Goal: Use online tool/utility: Utilize a website feature to perform a specific function

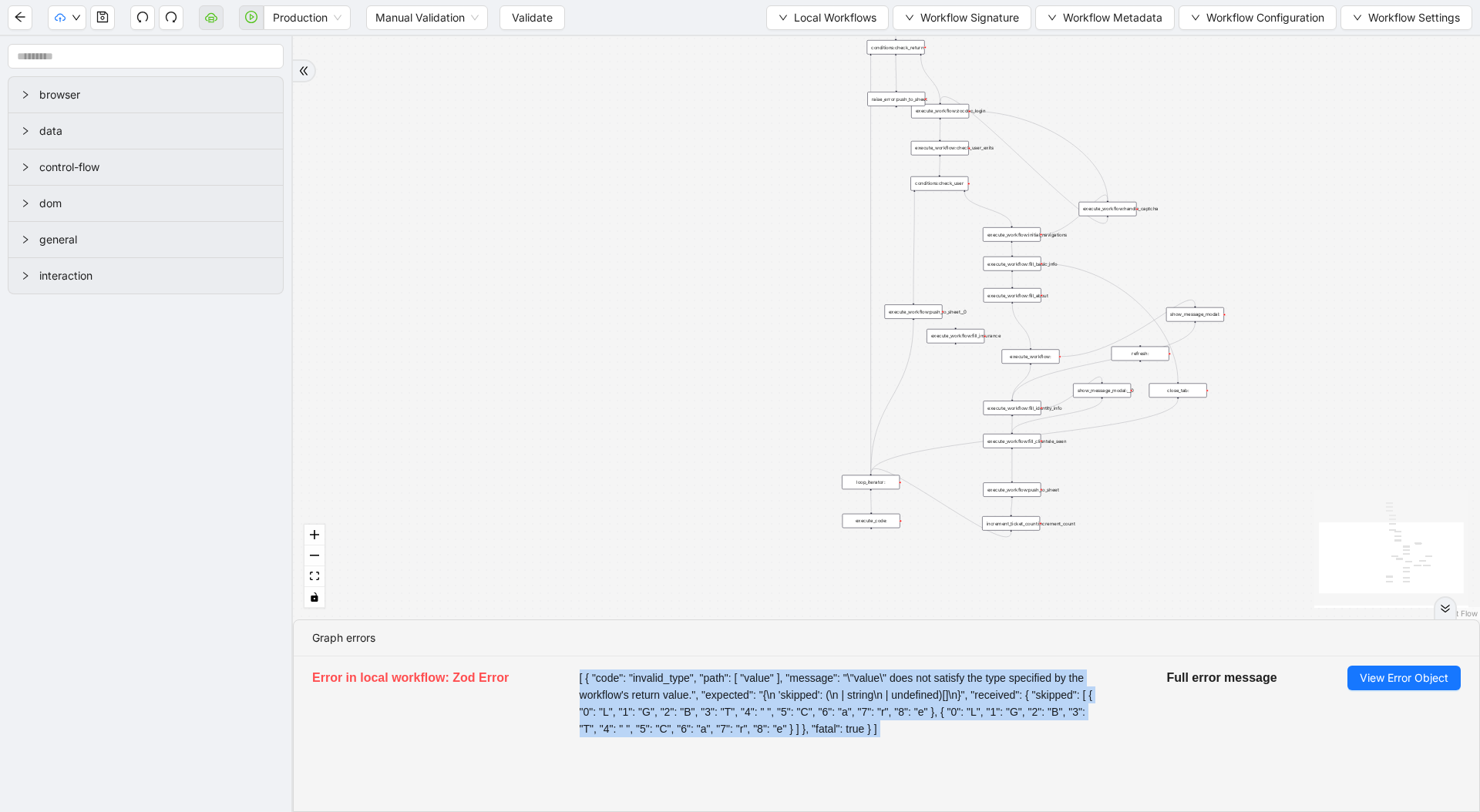
click at [941, 687] on span "[ { "code": "invalid_type", "path": [ "value" ], "message": "\"value\" does not…" at bounding box center [838, 704] width 517 height 68
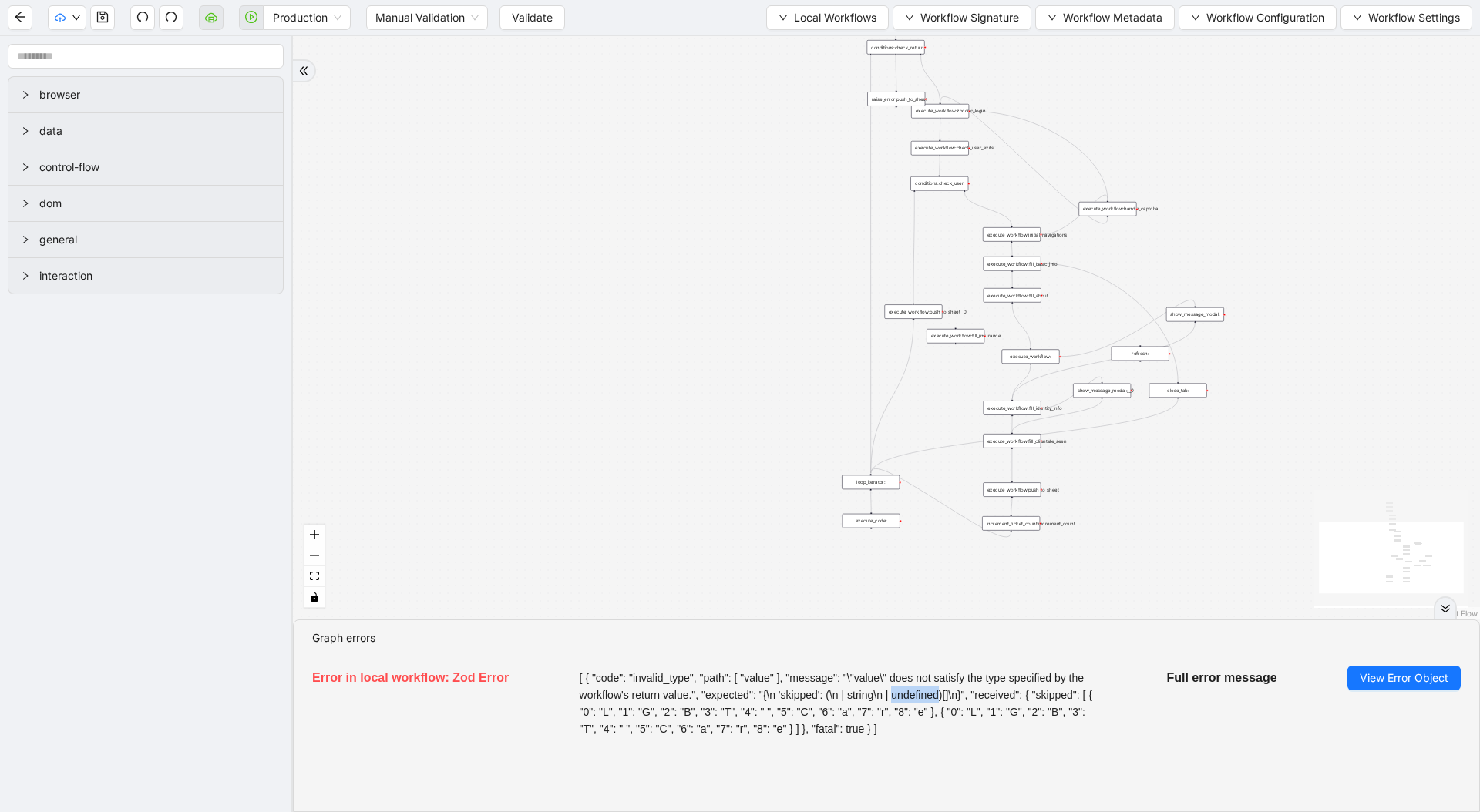
click at [941, 687] on span "[ { "code": "invalid_type", "path": [ "value" ], "message": "\"value\" does not…" at bounding box center [838, 704] width 517 height 68
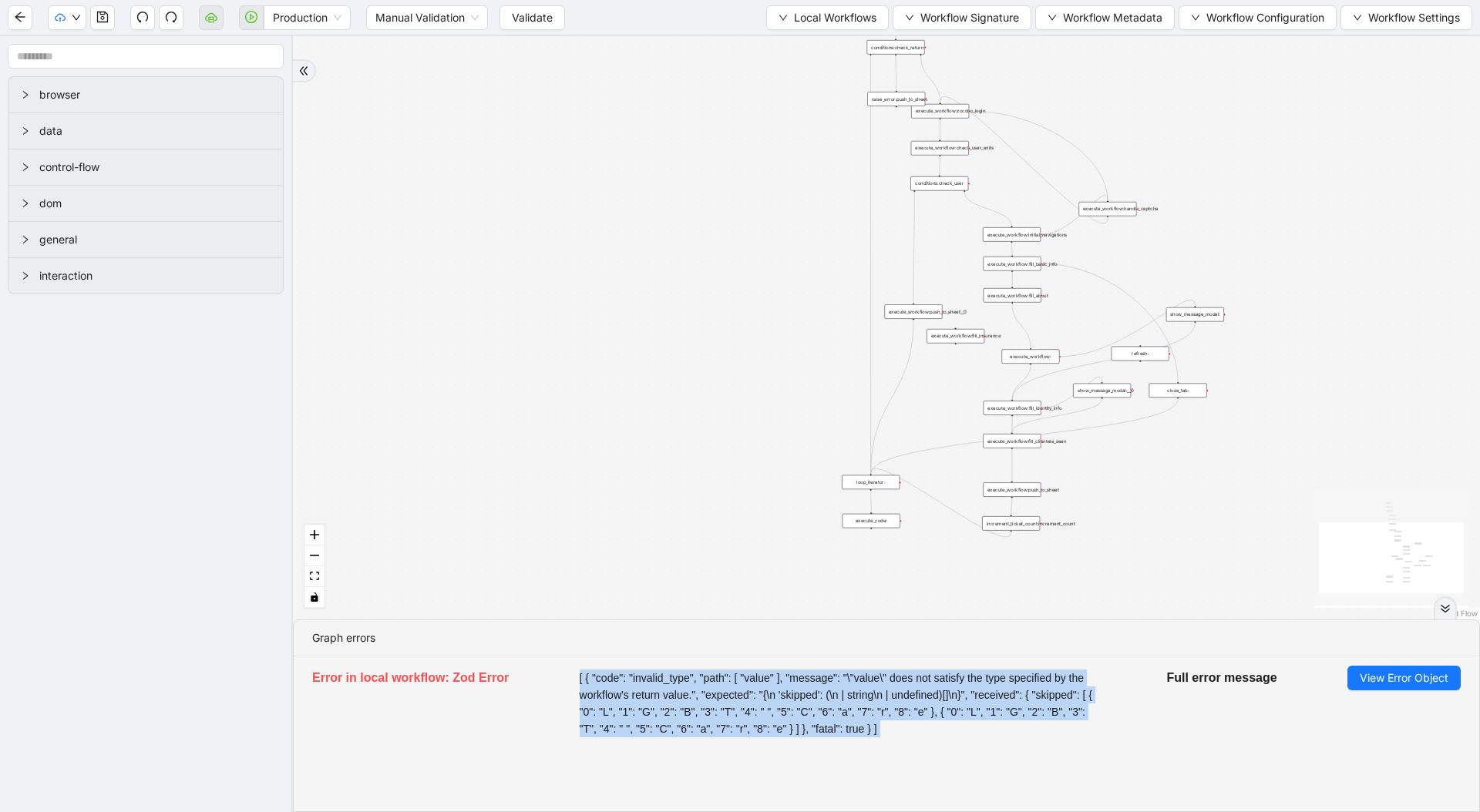
click at [941, 687] on span "[ { "code": "invalid_type", "path": [ "value" ], "message": "\"value\" does not…" at bounding box center [838, 704] width 517 height 68
click at [647, 705] on span "[ { "code": "invalid_type", "path": [ "value" ], "message": "\"value\" does not…" at bounding box center [838, 704] width 517 height 68
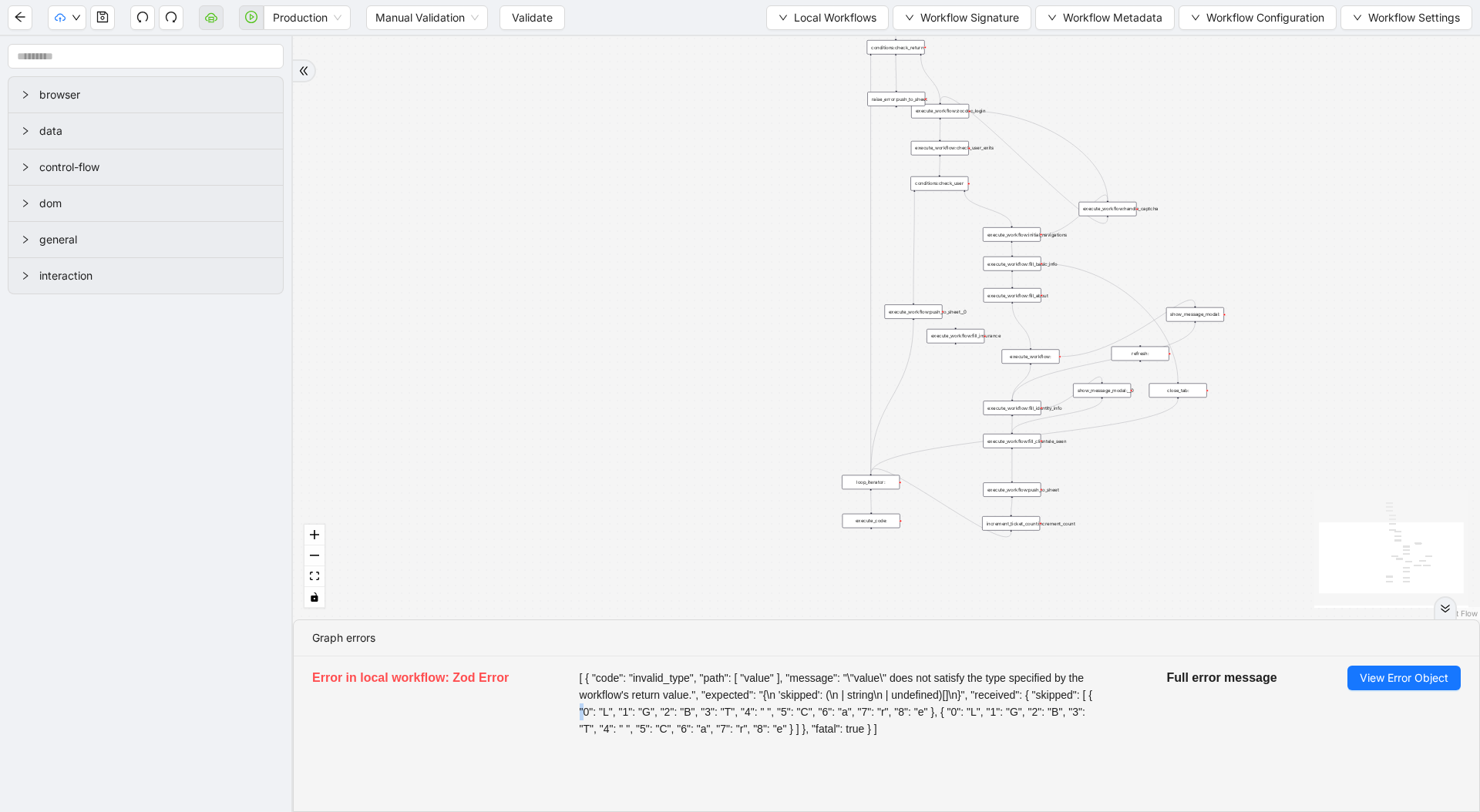
click at [647, 705] on span "[ { "code": "invalid_type", "path": [ "value" ], "message": "\"value\" does not…" at bounding box center [838, 704] width 517 height 68
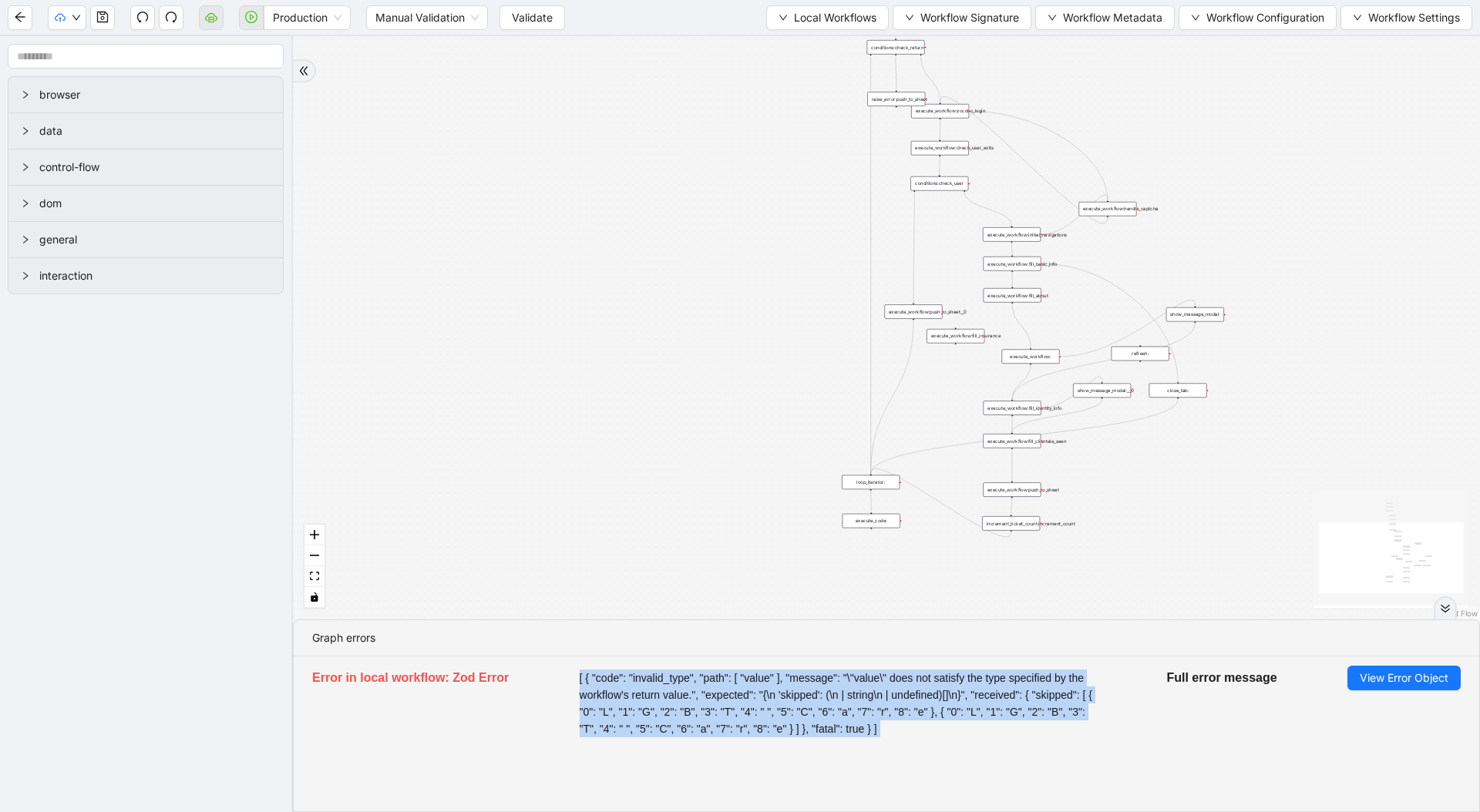
click at [647, 705] on span "[ { "code": "invalid_type", "path": [ "value" ], "message": "\"value\" does not…" at bounding box center [838, 704] width 517 height 68
click at [905, 704] on span "[ { "code": "invalid_type", "path": [ "value" ], "message": "\"value\" does not…" at bounding box center [838, 704] width 517 height 68
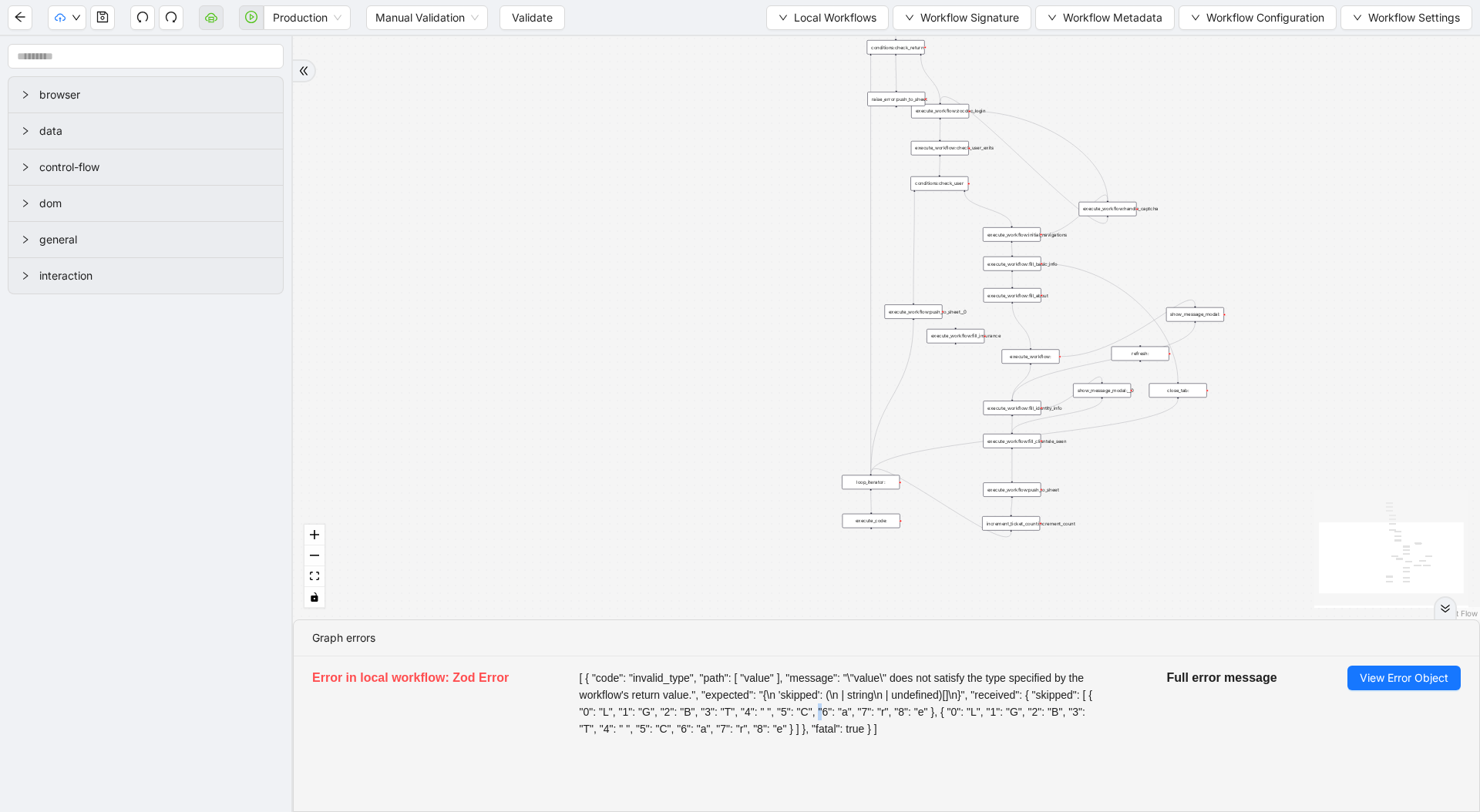
click at [905, 704] on span "[ { "code": "invalid_type", "path": [ "value" ], "message": "\"value\" does not…" at bounding box center [838, 704] width 517 height 68
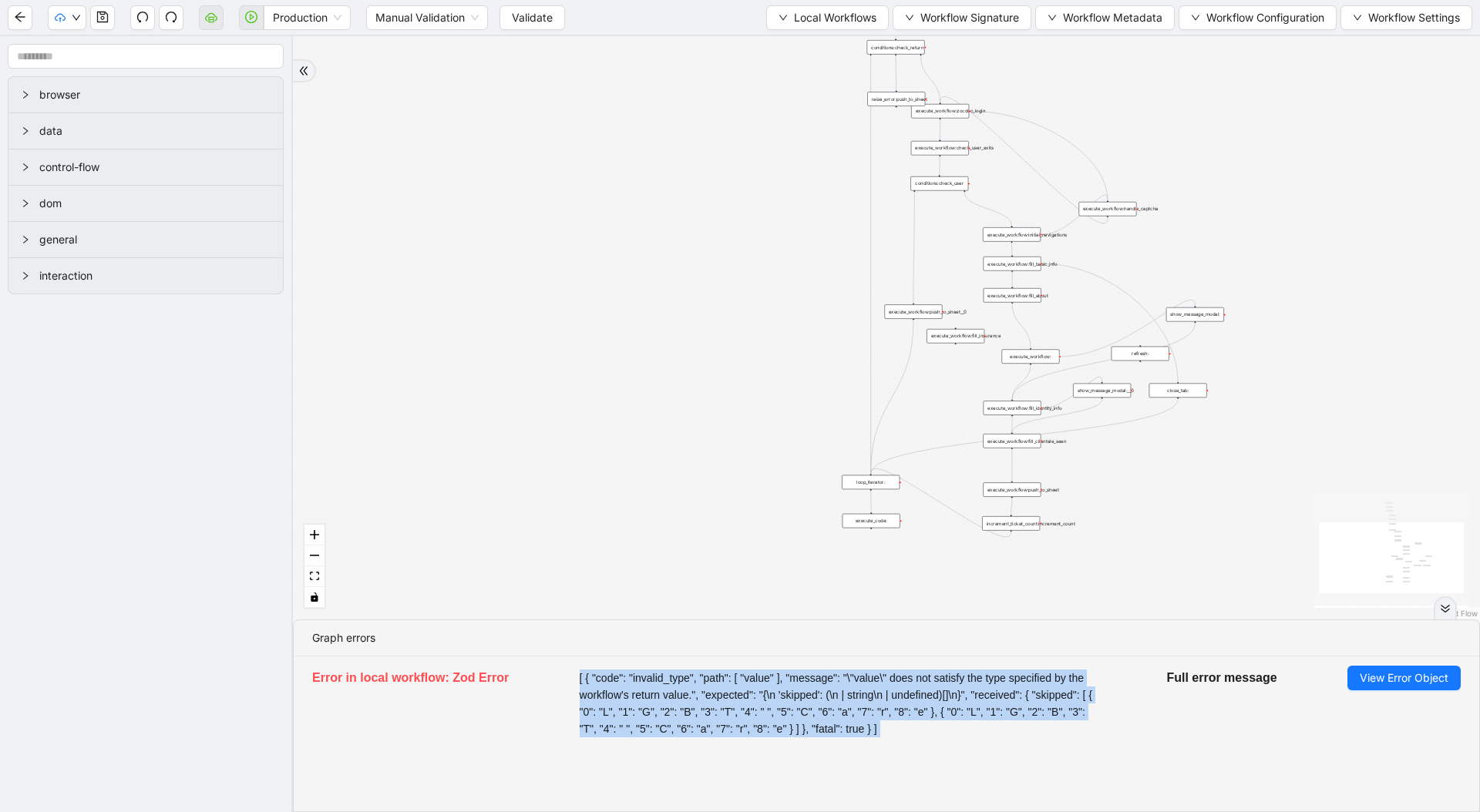
click at [905, 704] on span "[ { "code": "invalid_type", "path": [ "value" ], "message": "\"value\" does not…" at bounding box center [838, 704] width 517 height 68
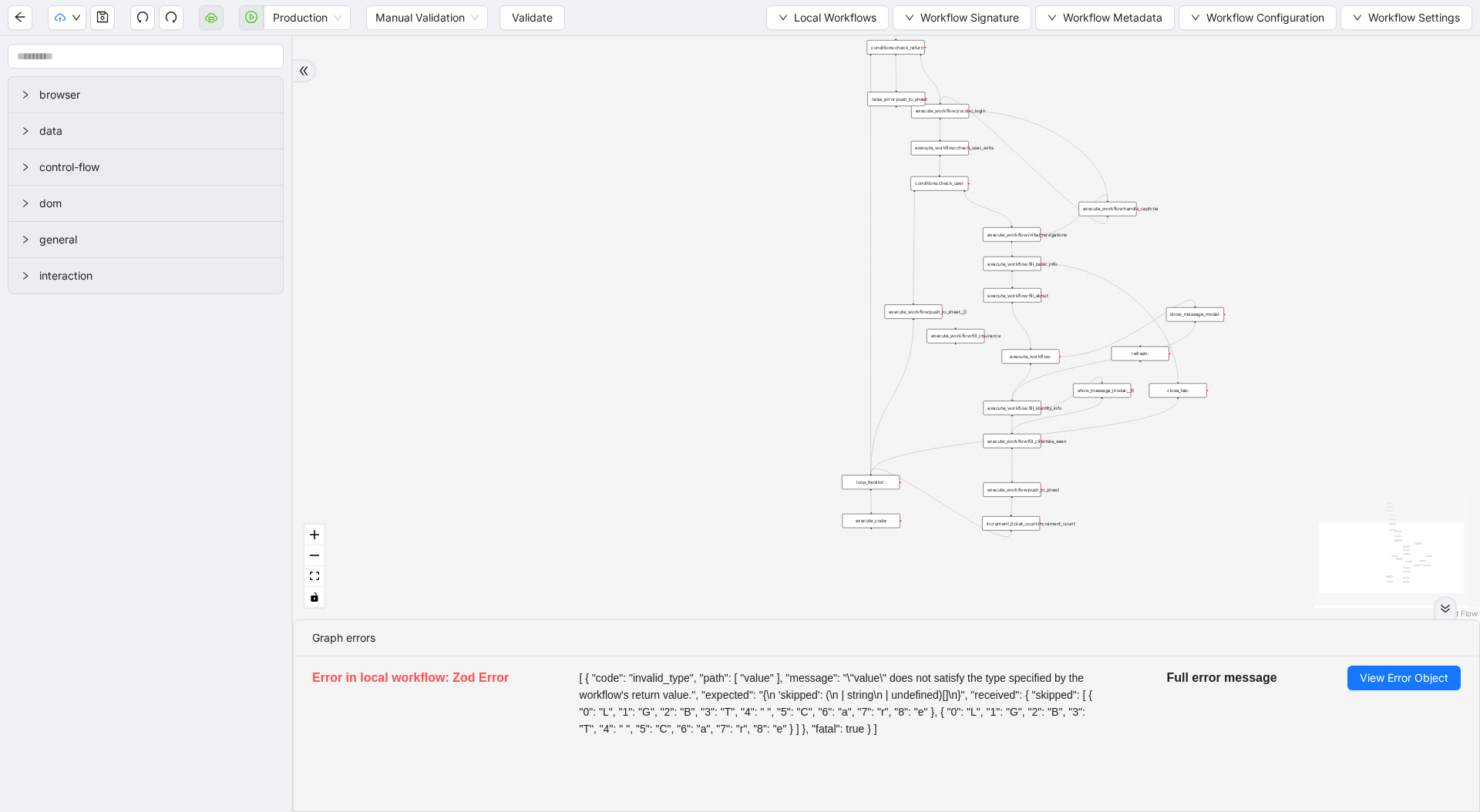
click at [782, 34] on div "Production Manual Validation Validate Local Workflows Workflow Signature Workfl…" at bounding box center [740, 17] width 1480 height 35
click at [786, 28] on button "Local Workflows" at bounding box center [827, 18] width 123 height 25
click at [789, 48] on span "Select" at bounding box center [821, 48] width 100 height 17
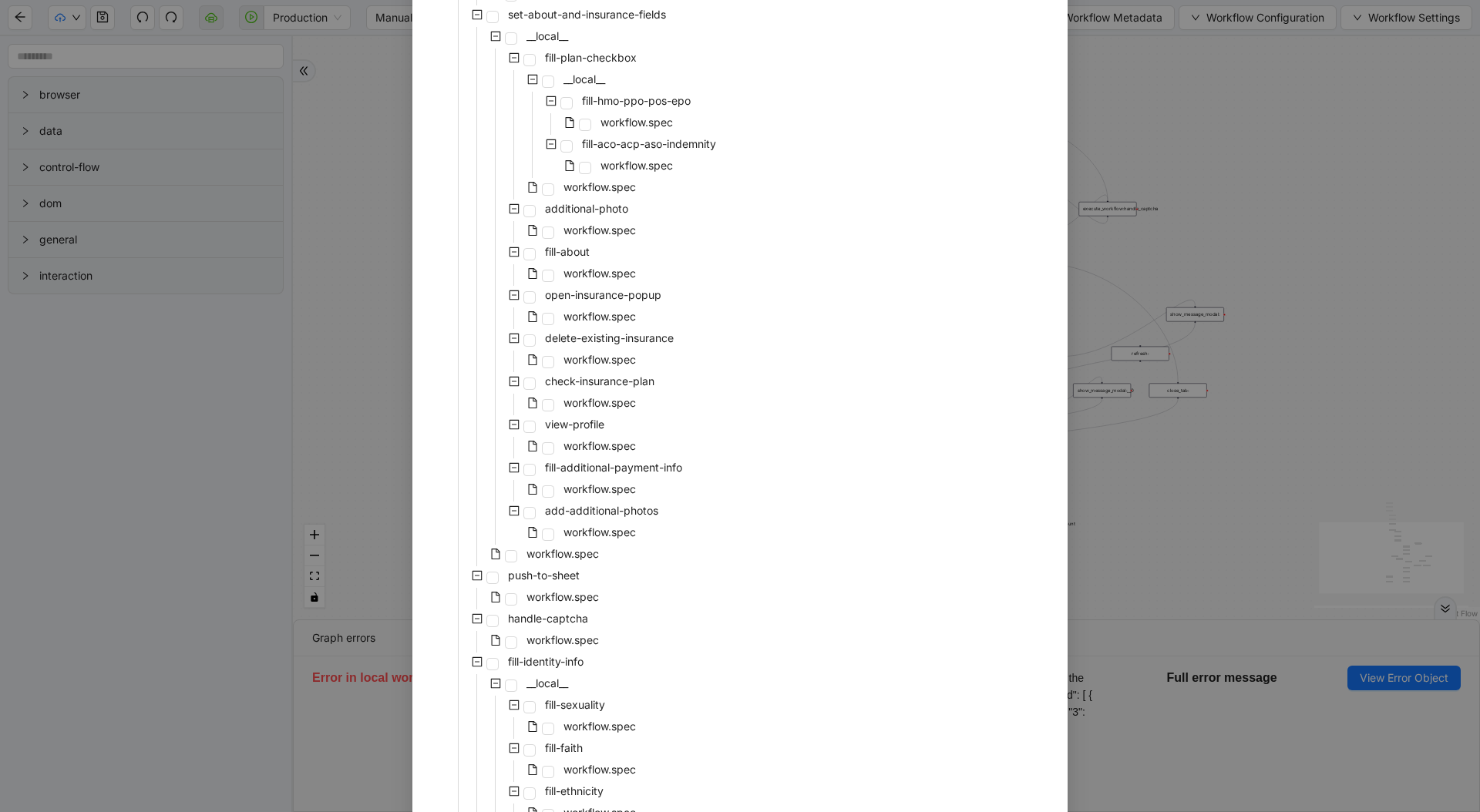
scroll to position [393, 0]
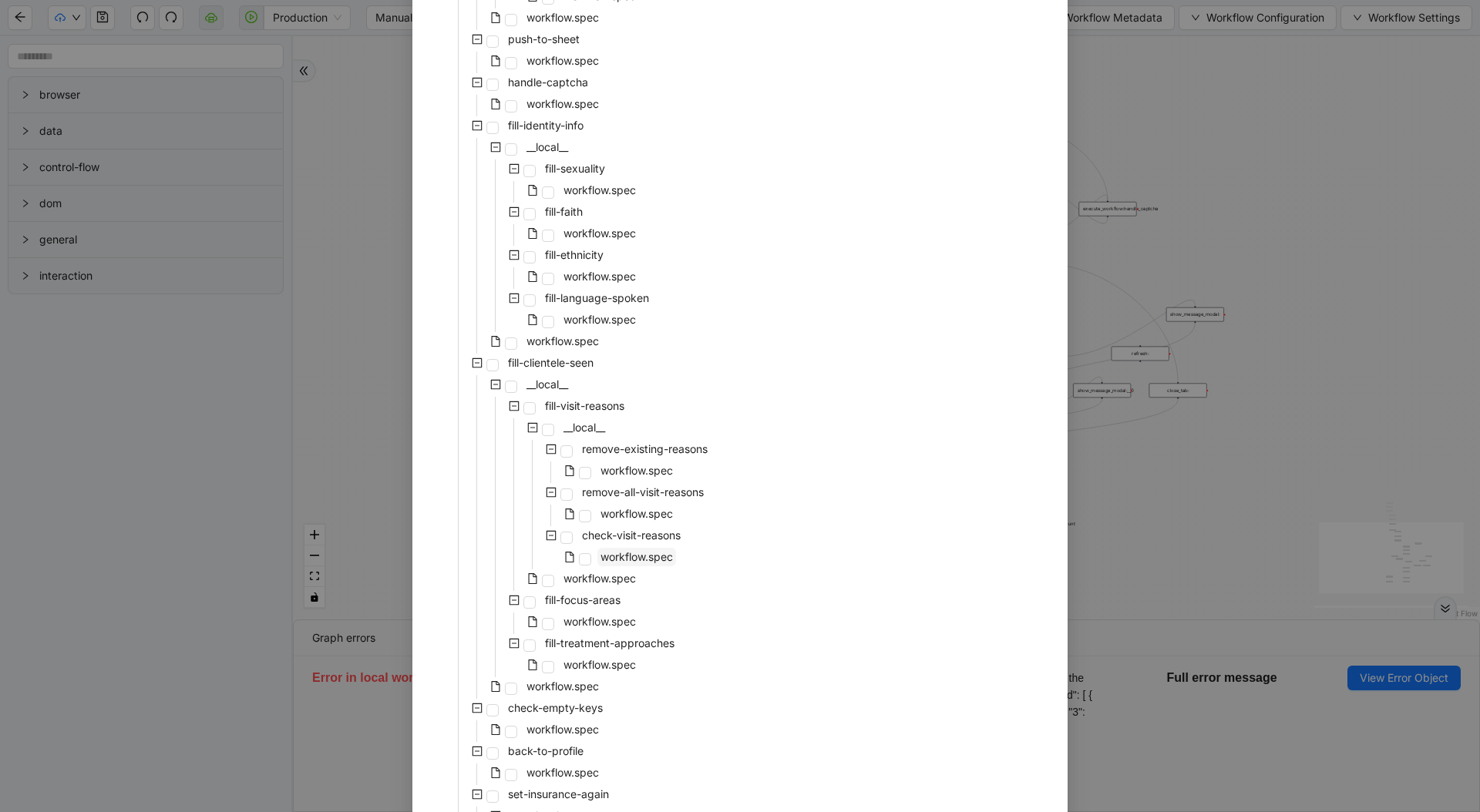
click at [600, 553] on span "workflow.spec" at bounding box center [636, 556] width 72 height 13
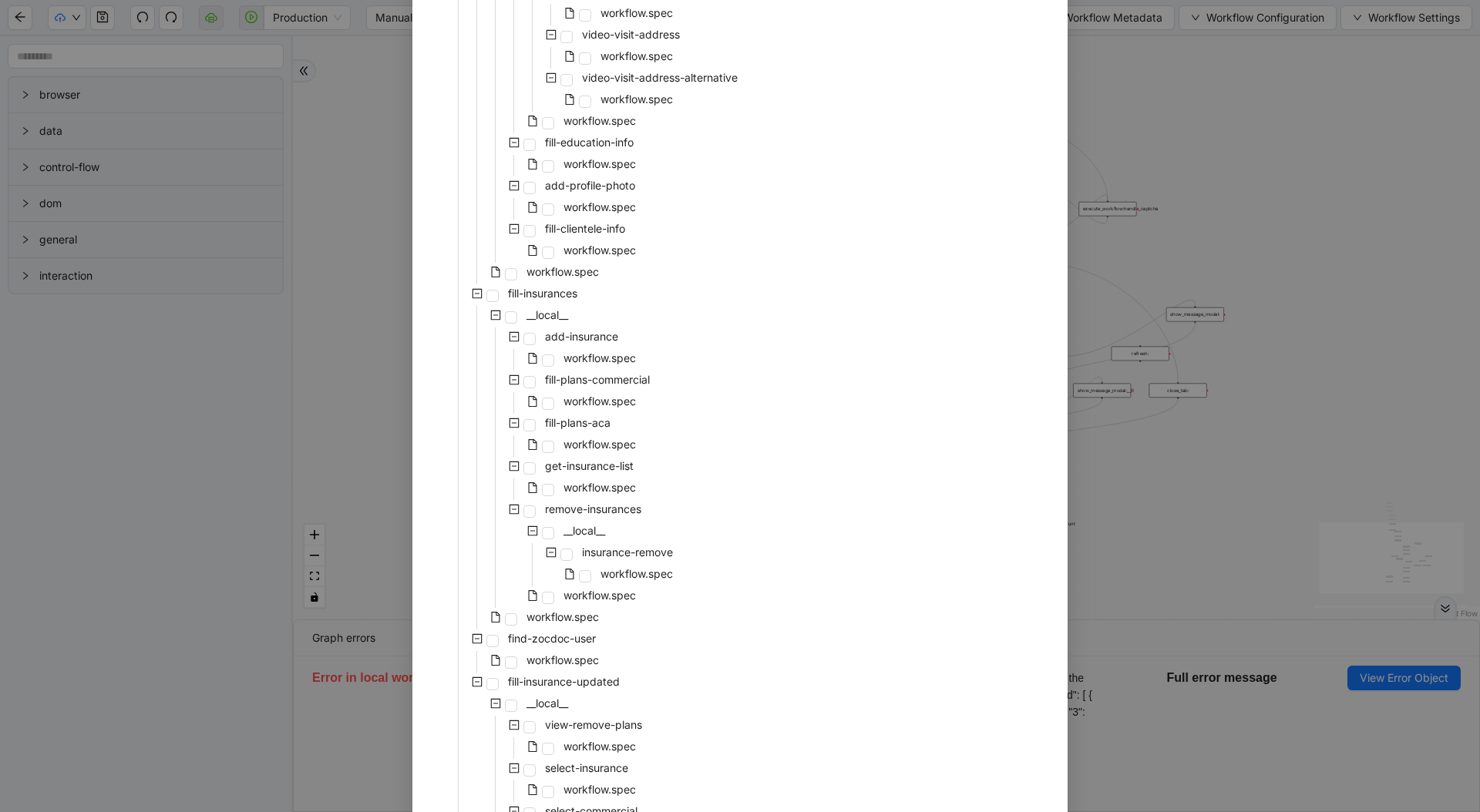
scroll to position [2587, 0]
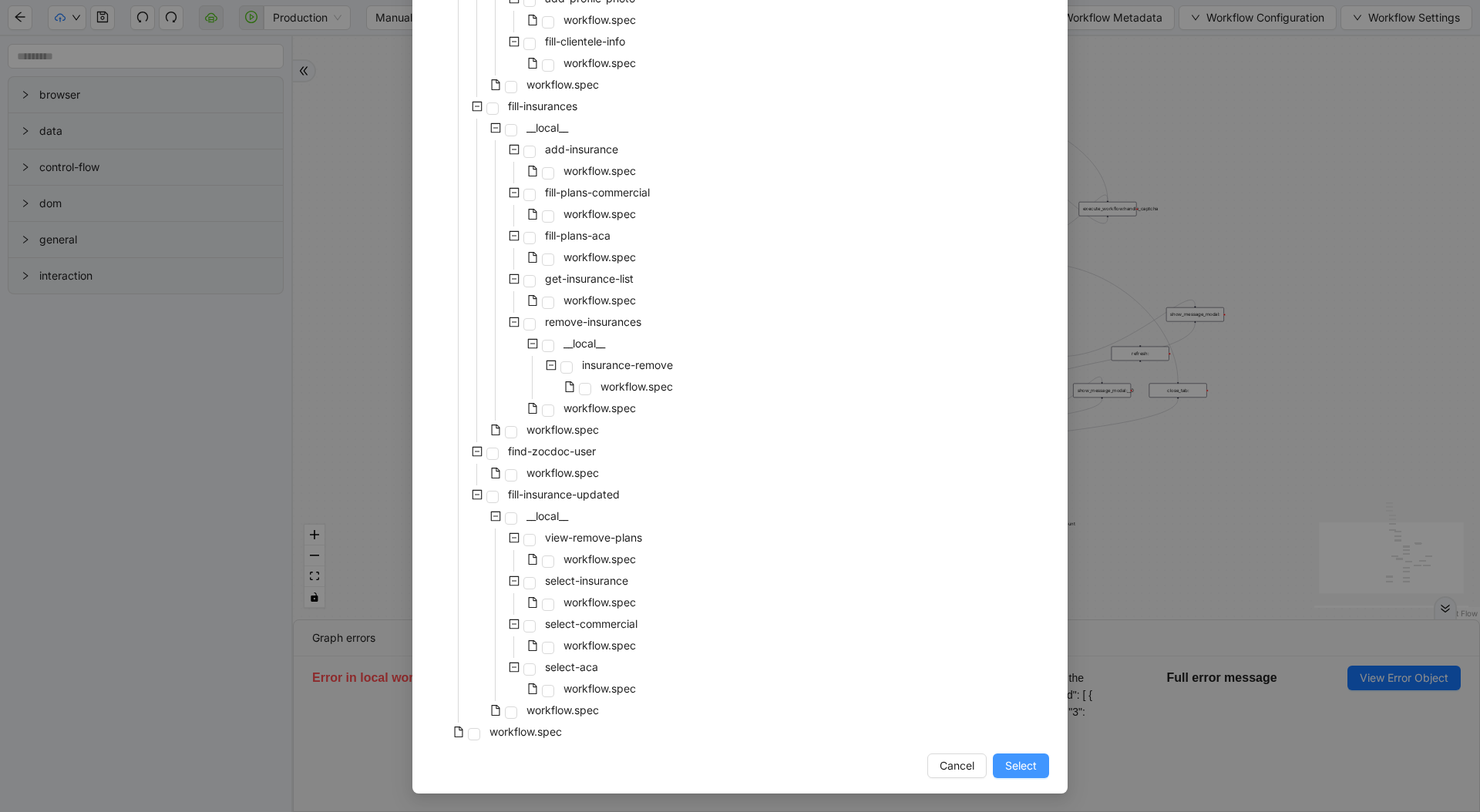
click at [1013, 719] on span "Select" at bounding box center [1021, 766] width 31 height 17
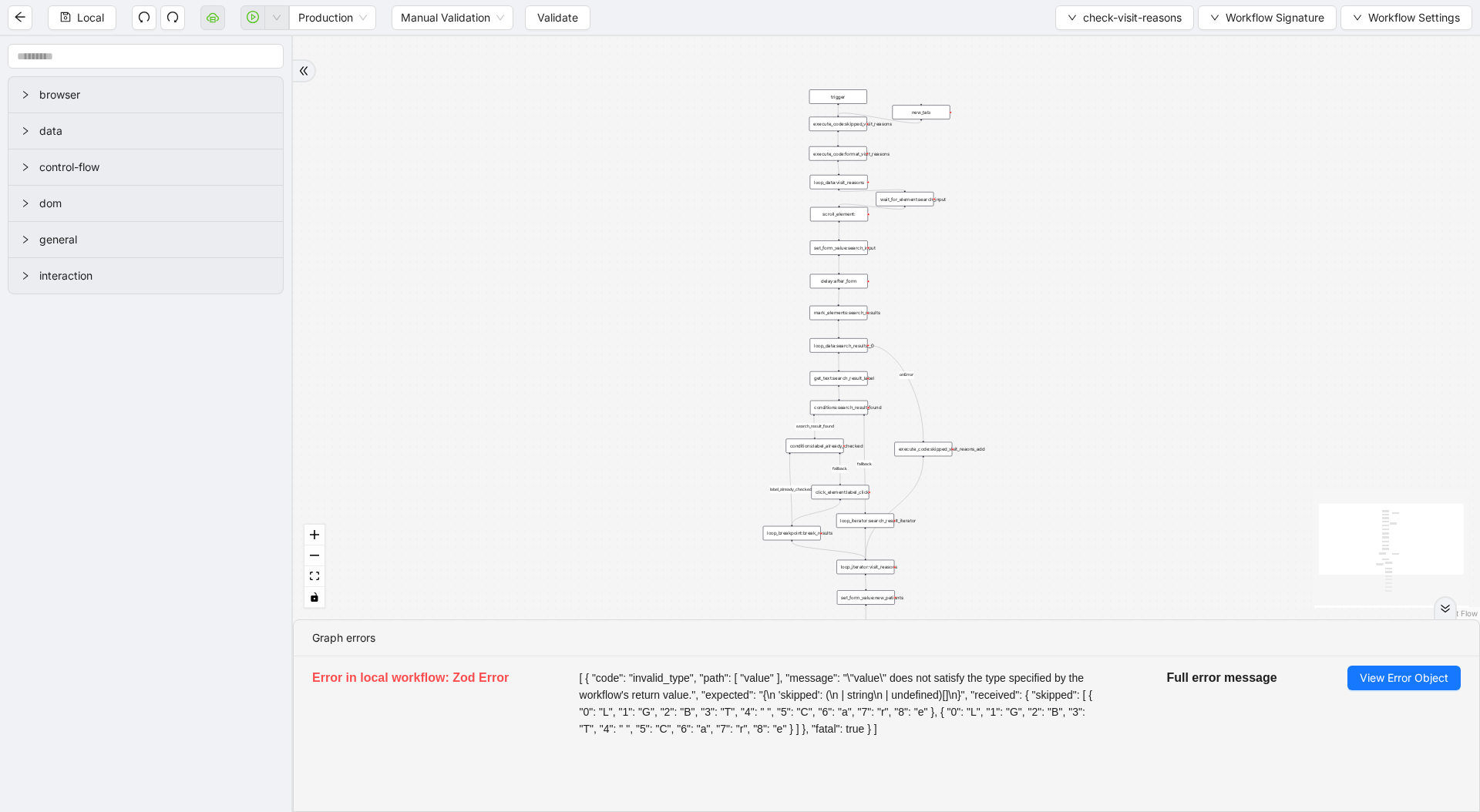
click at [908, 447] on div "execute_code:skipped_visit_reaons_add" at bounding box center [923, 450] width 58 height 15
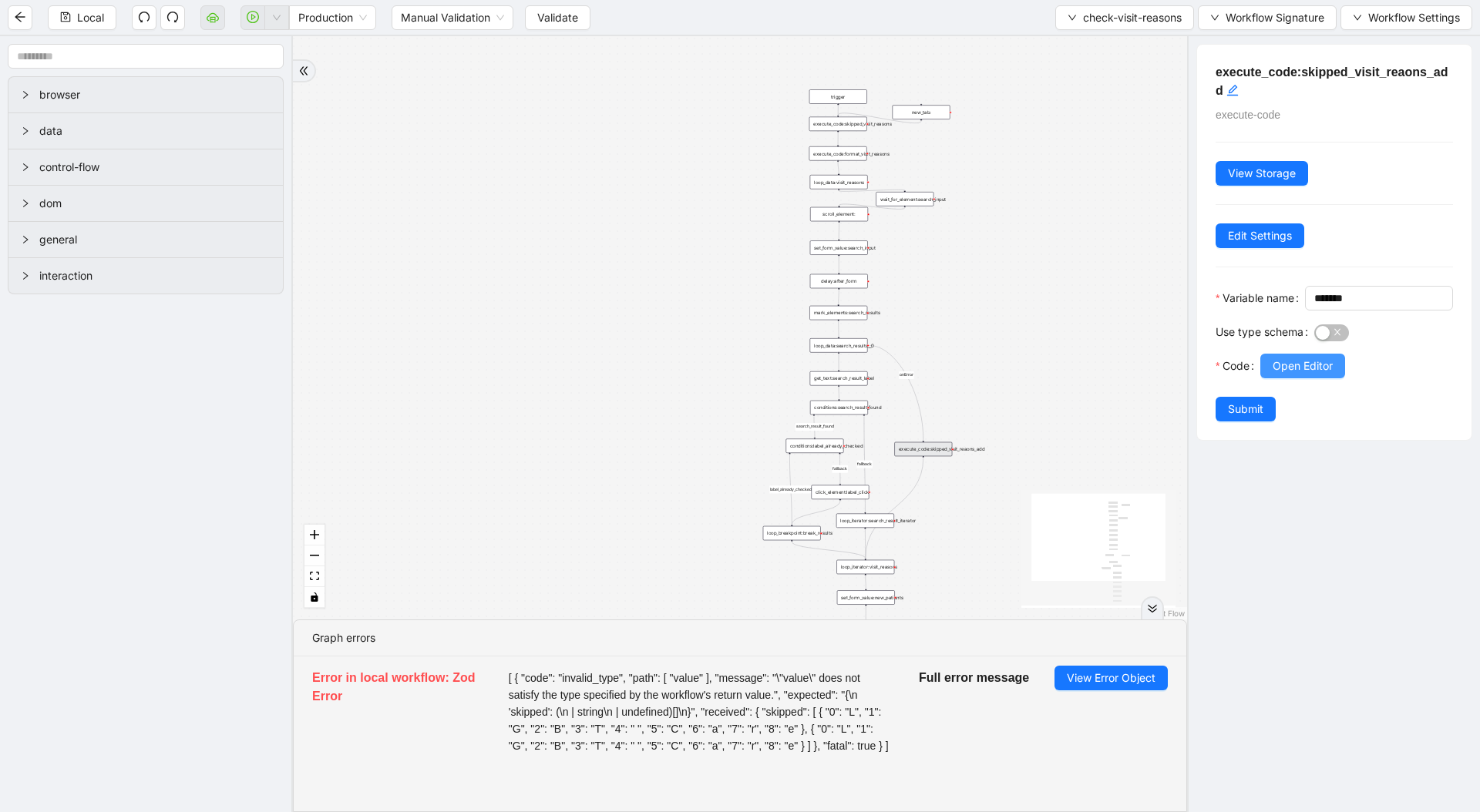
click at [1318, 378] on button "Open Editor" at bounding box center [1302, 366] width 85 height 25
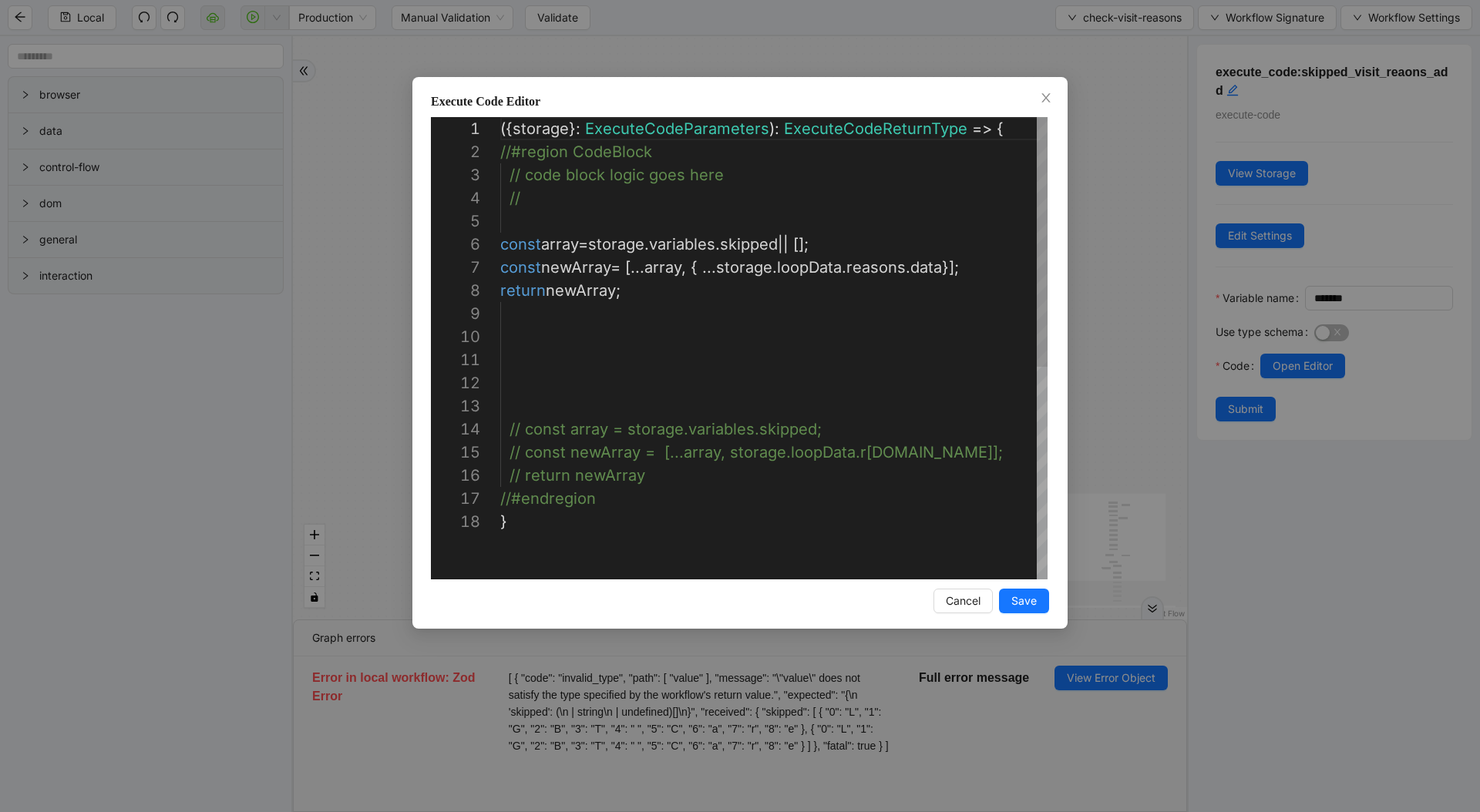
scroll to position [46, 0]
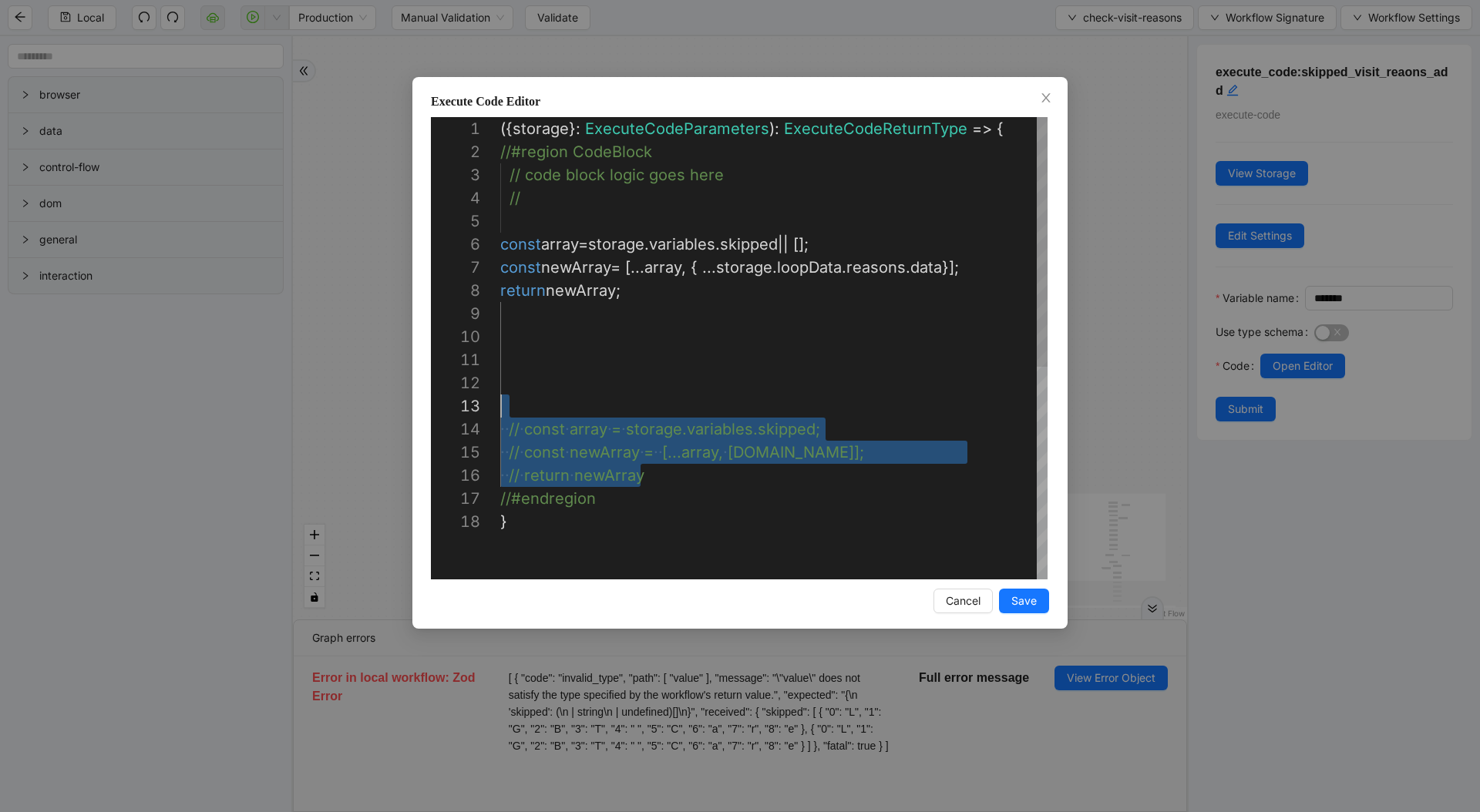
drag, startPoint x: 575, startPoint y: 418, endPoint x: 520, endPoint y: 399, distance: 58.2
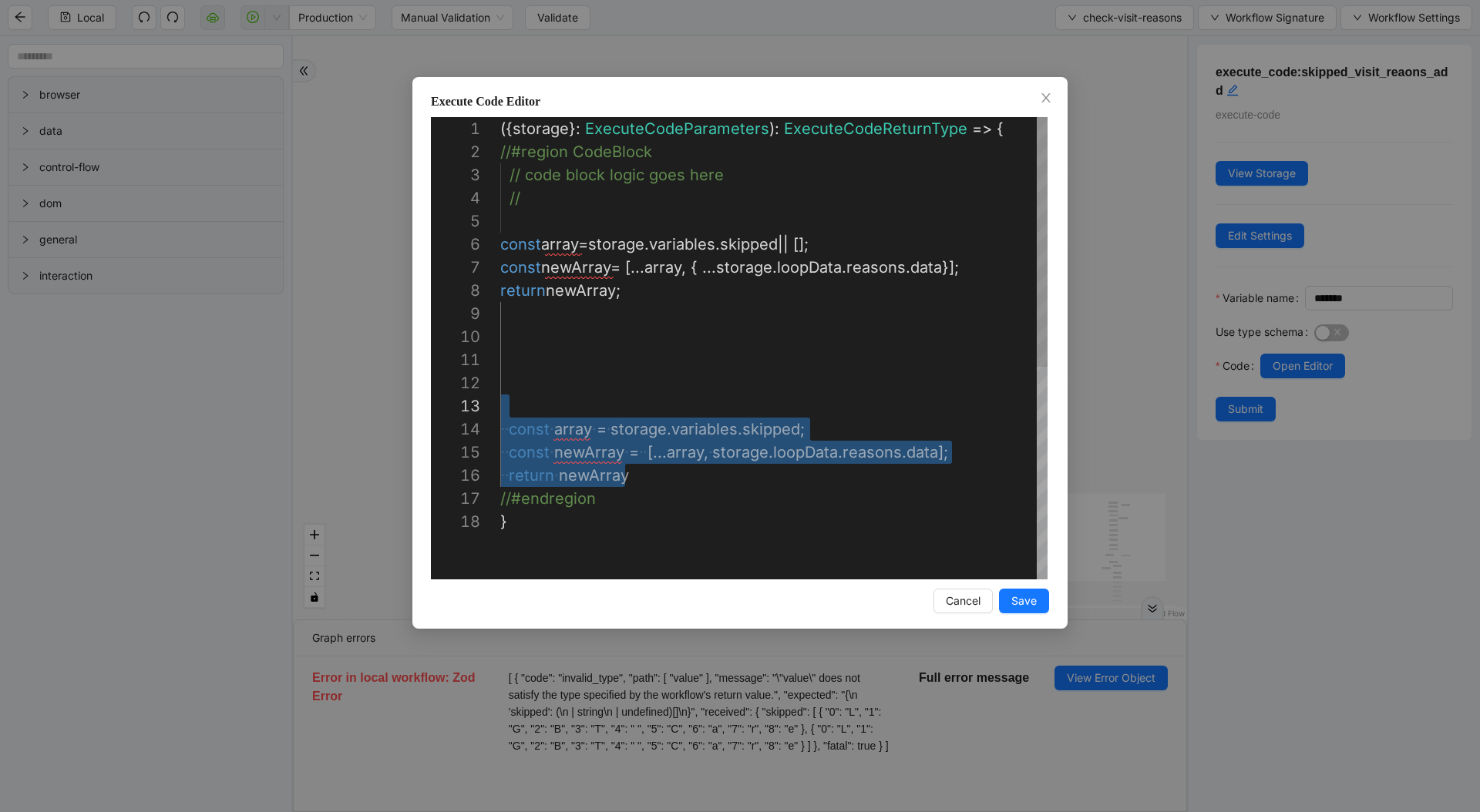
click at [556, 375] on div "({ storage }: ExecuteCodeParameters ): ExecuteCodeReturnType => { //#region Cod…" at bounding box center [774, 545] width 548 height 856
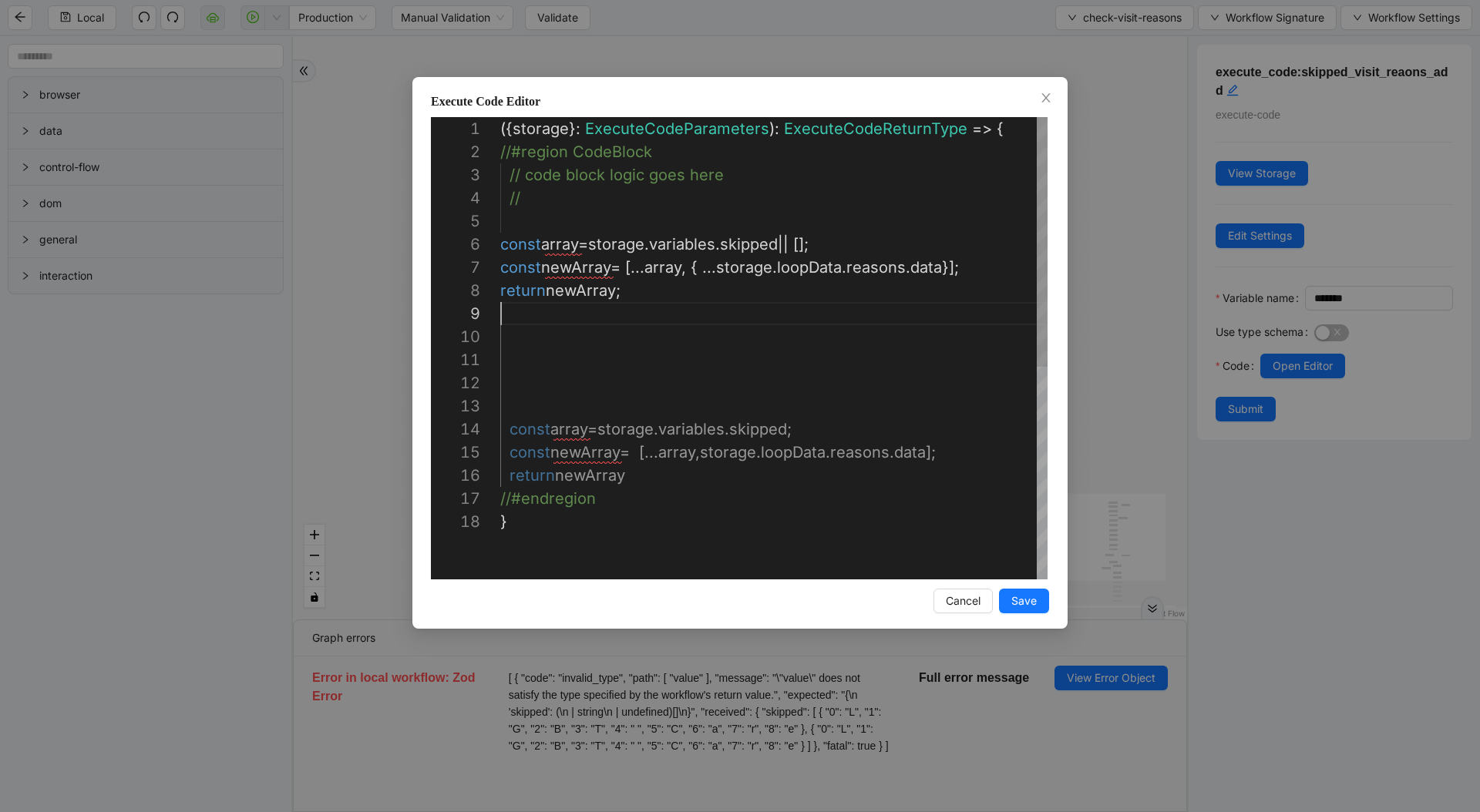
scroll to position [185, 0]
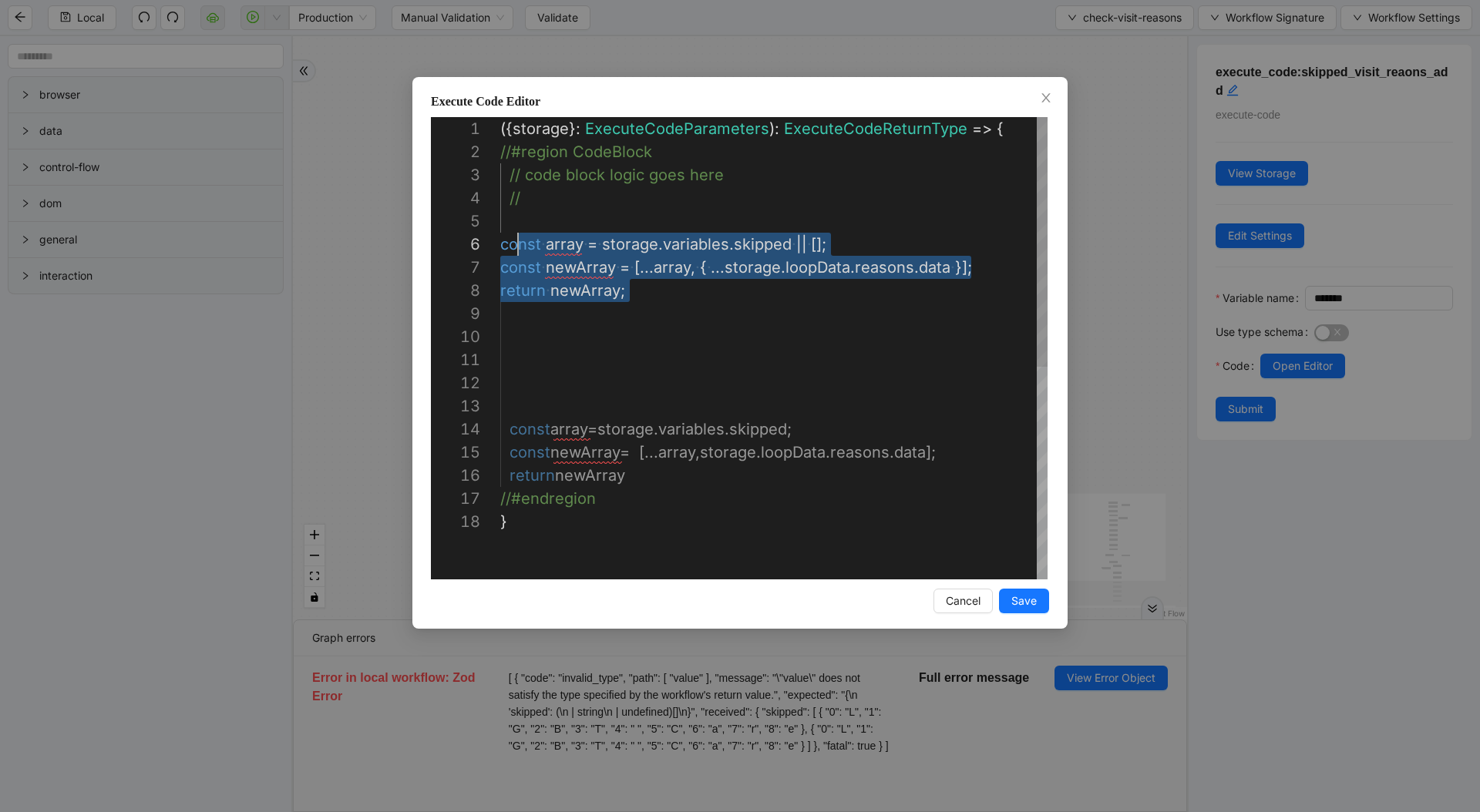
drag, startPoint x: 649, startPoint y: 314, endPoint x: 516, endPoint y: 241, distance: 151.7
click at [517, 241] on div "({ storage }: ExecuteCodeParameters ): ExecuteCodeReturnType => { //#region Cod…" at bounding box center [774, 545] width 548 height 856
type textarea "**********"
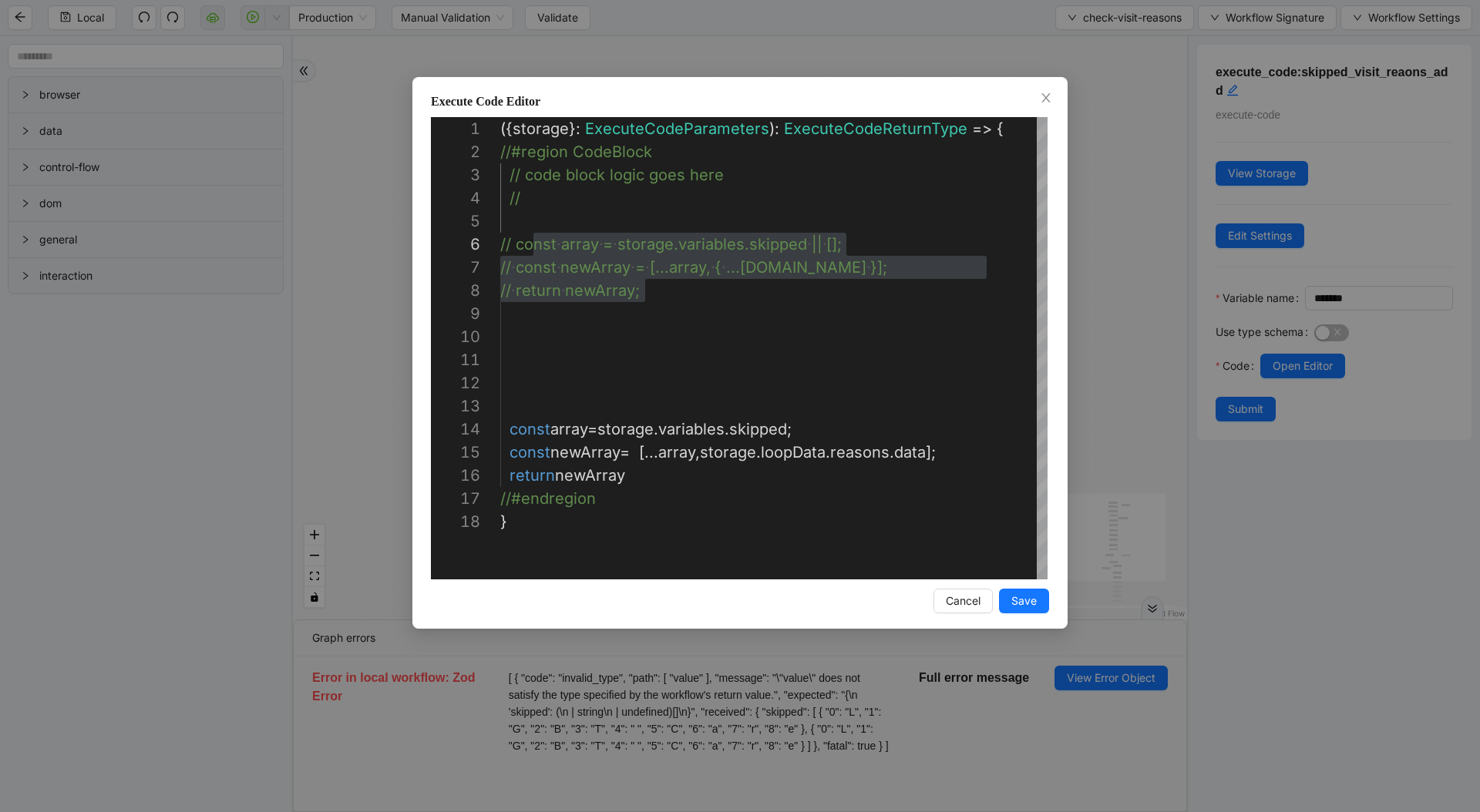
drag, startPoint x: 1035, startPoint y: 600, endPoint x: 1216, endPoint y: 527, distance: 195.2
click at [1035, 599] on span "Save" at bounding box center [1024, 601] width 25 height 17
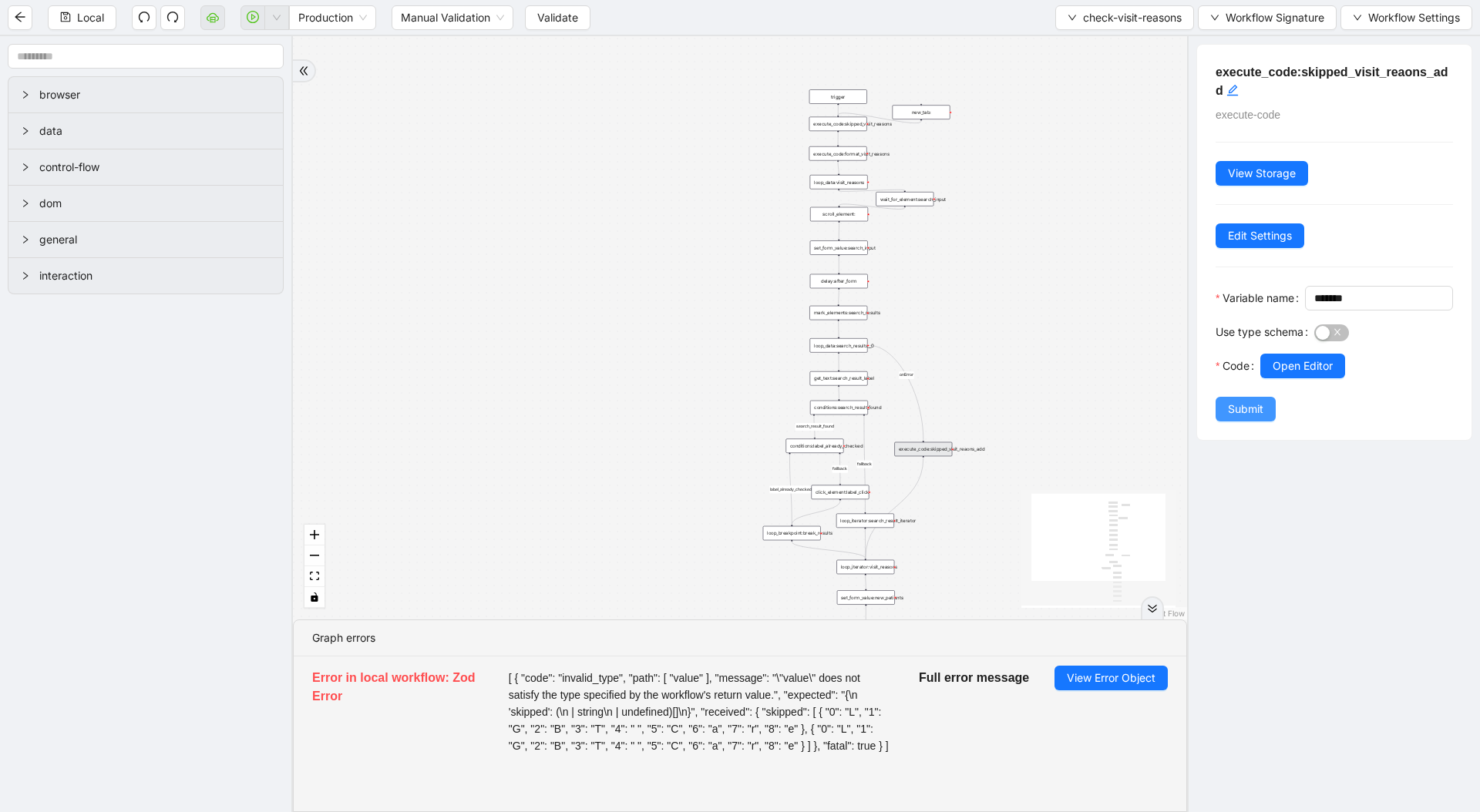
click at [1229, 418] on span "Submit" at bounding box center [1246, 409] width 35 height 17
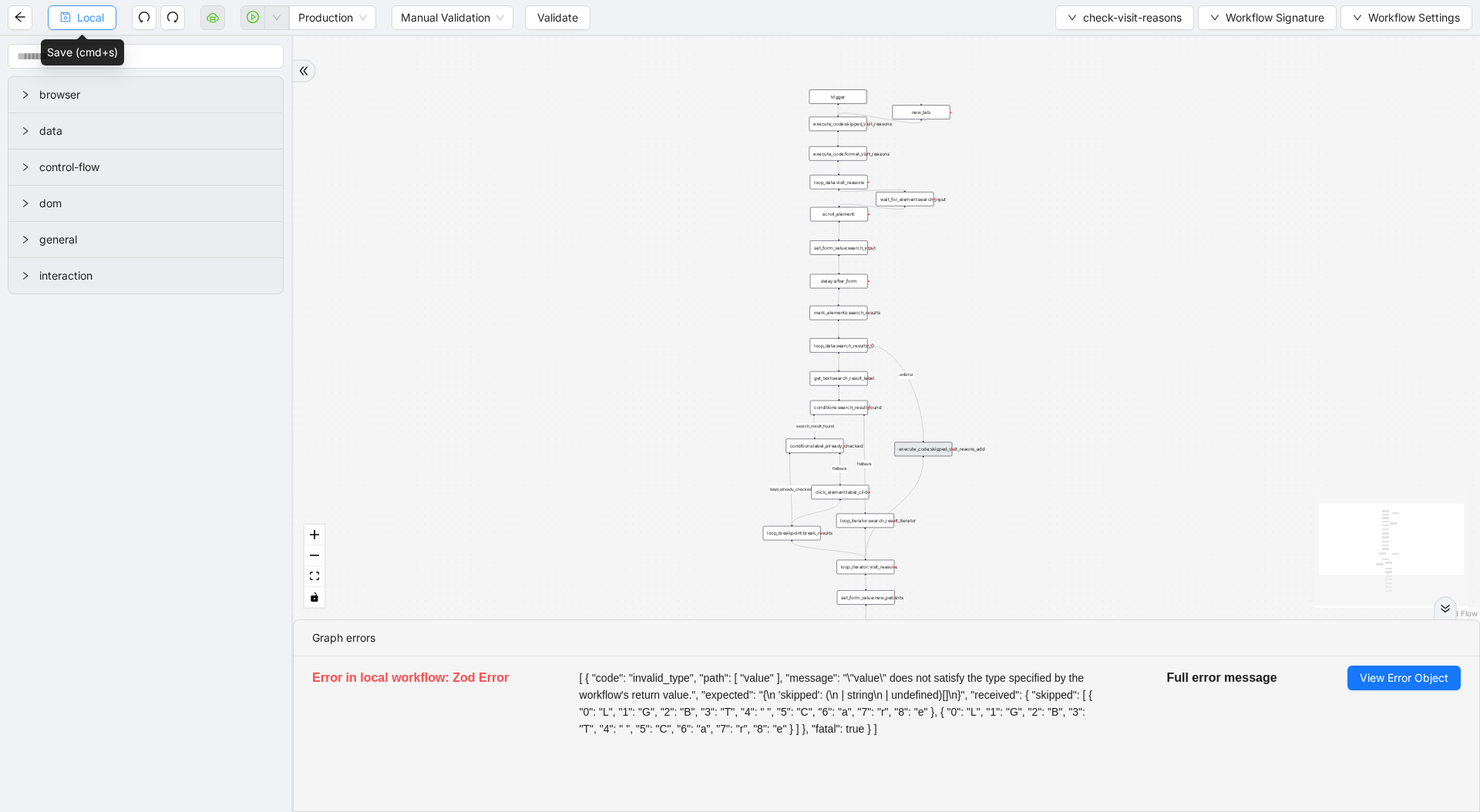
click at [73, 7] on button "Local" at bounding box center [81, 18] width 68 height 25
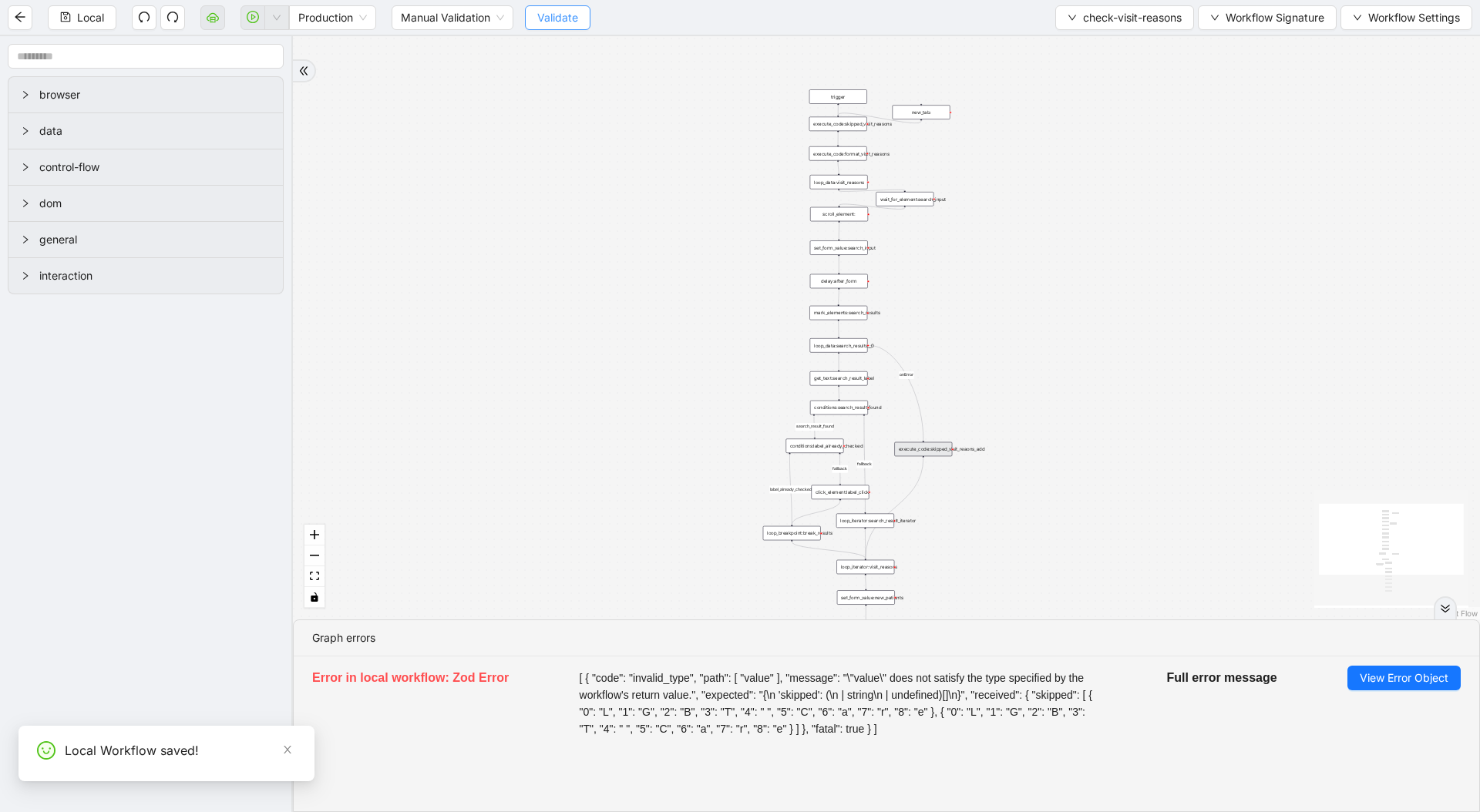
click at [535, 12] on button "Validate" at bounding box center [557, 18] width 66 height 25
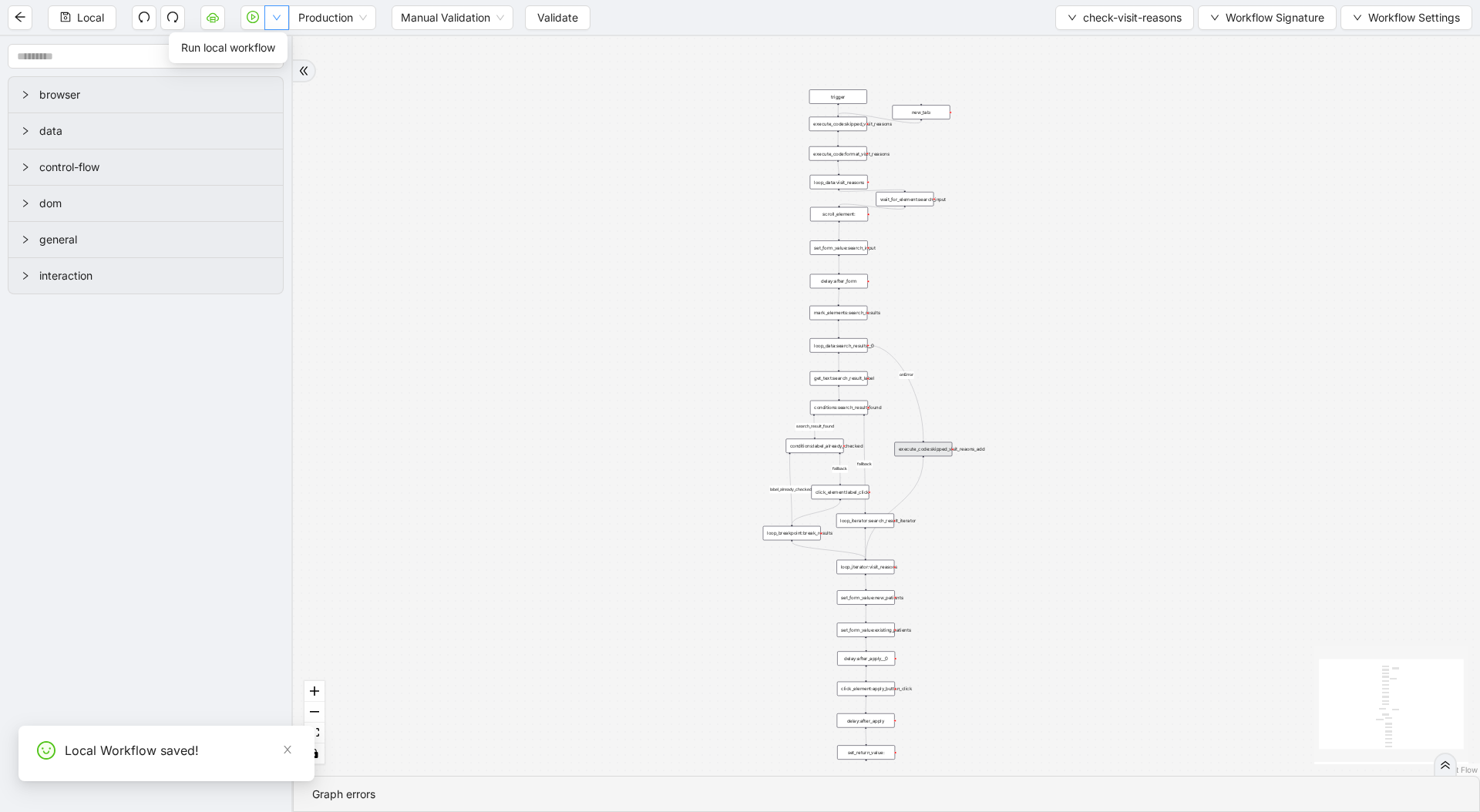
click at [277, 16] on icon "down" at bounding box center [276, 17] width 9 height 9
click at [254, 22] on icon "play-circle" at bounding box center [252, 16] width 12 height 12
